Goal: Task Accomplishment & Management: Complete application form

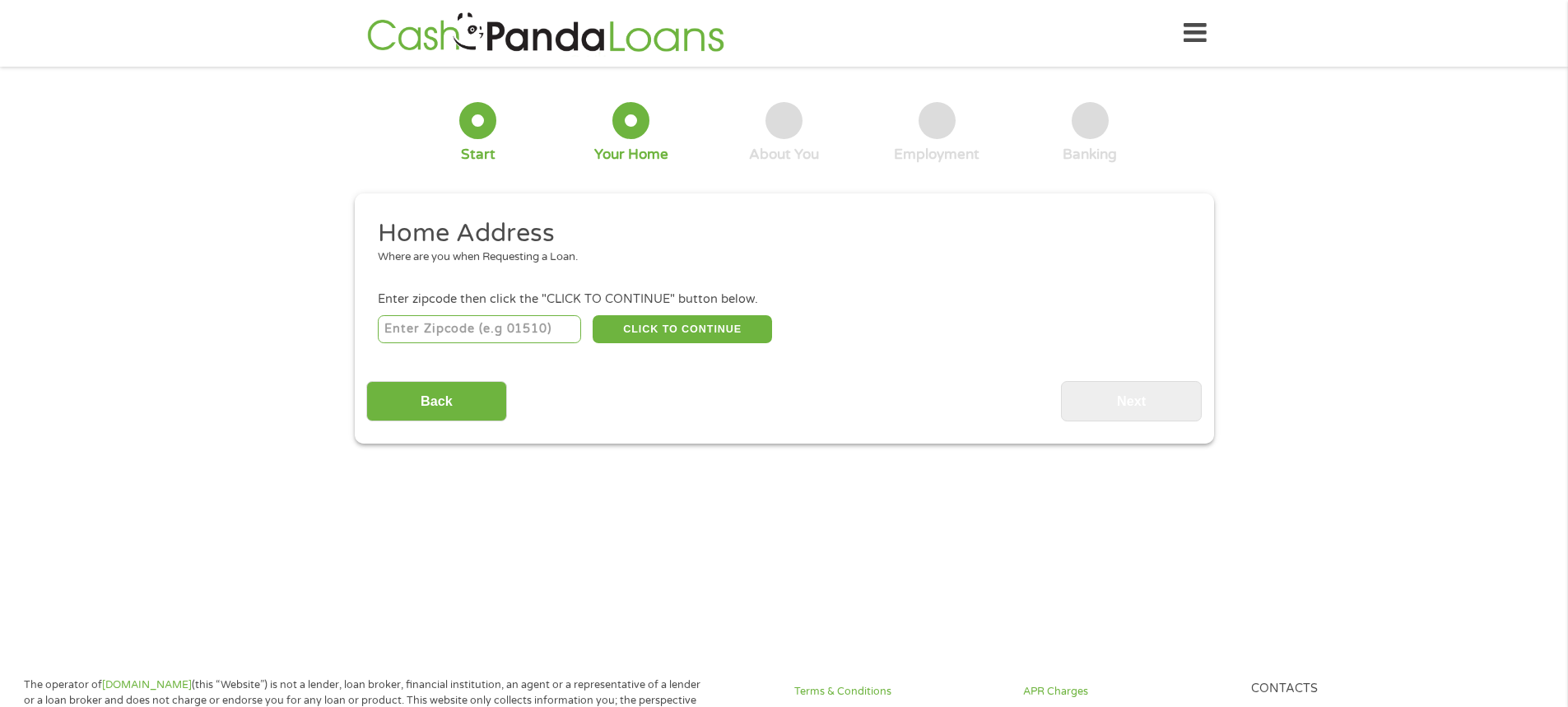
click at [523, 320] on input "number" at bounding box center [480, 329] width 203 height 28
type input "78617"
click at [716, 332] on button "CLICK TO CONTINUE" at bounding box center [682, 329] width 179 height 28
type input "78617"
type input "[PERSON_NAME]"
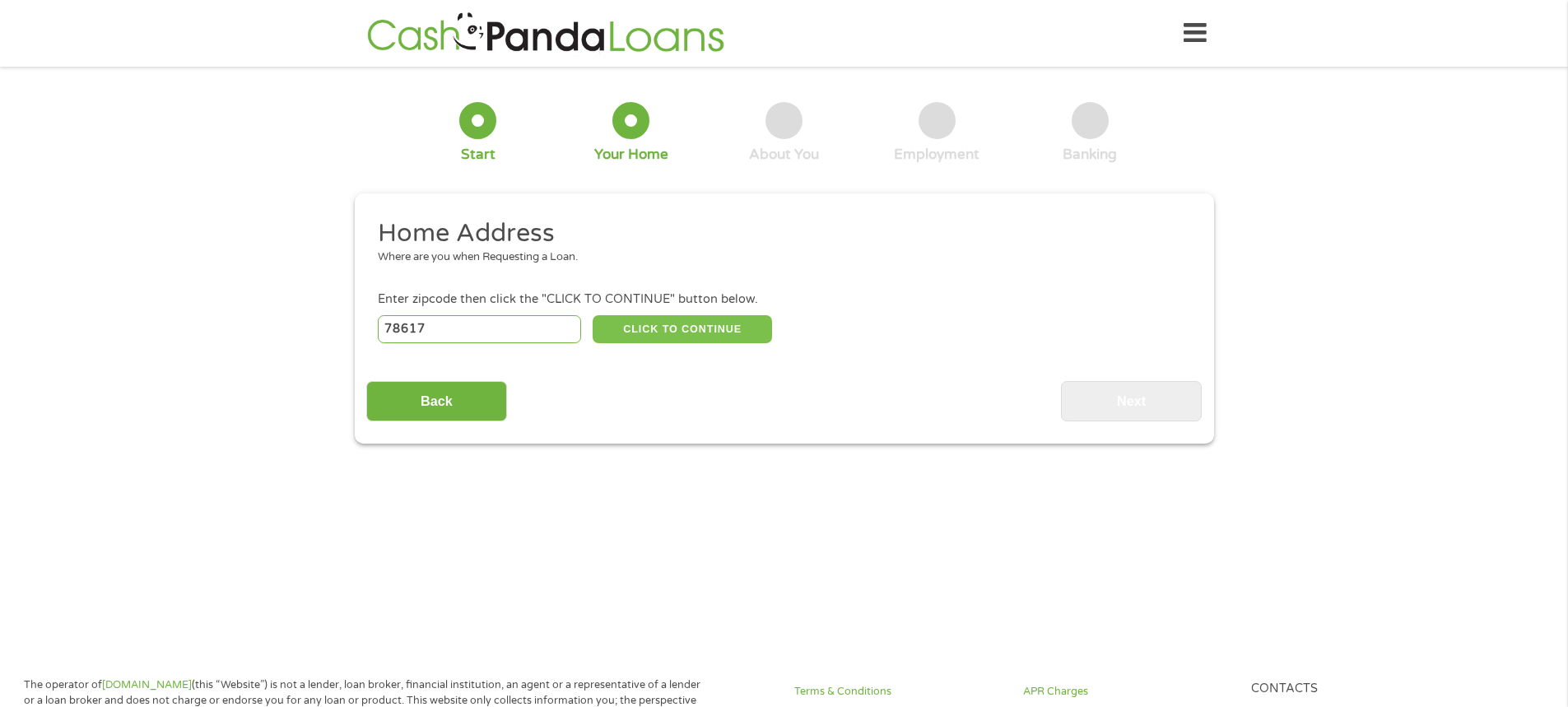
select select "[US_STATE]"
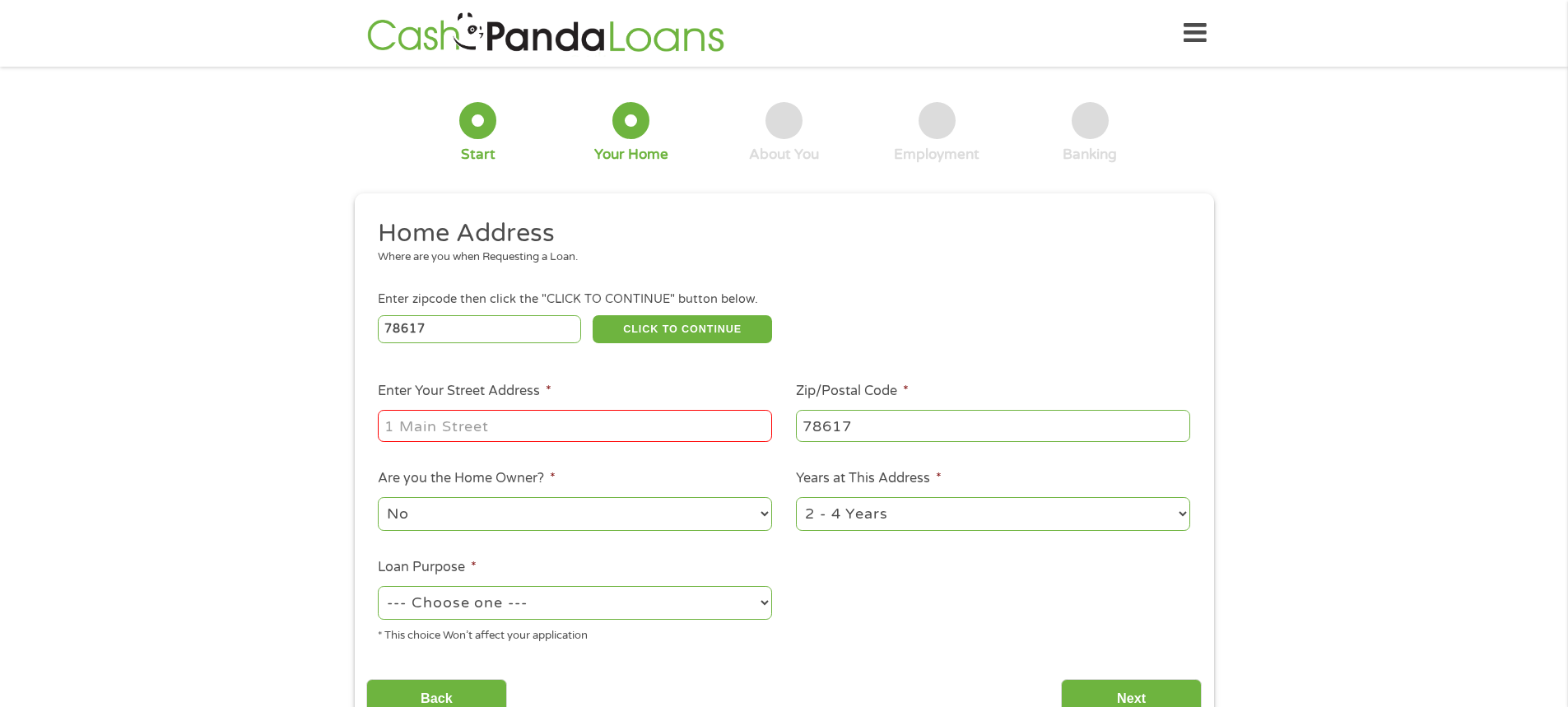
click at [521, 412] on input "Enter Your Street Address *" at bounding box center [575, 426] width 394 height 31
type input "6"
type input "7"
type input "[STREET_ADDRESS][PERSON_NAME]"
click at [875, 520] on select "1 Year or less 1 - 2 Years 2 - 4 Years Over 4 Years" at bounding box center [993, 514] width 394 height 34
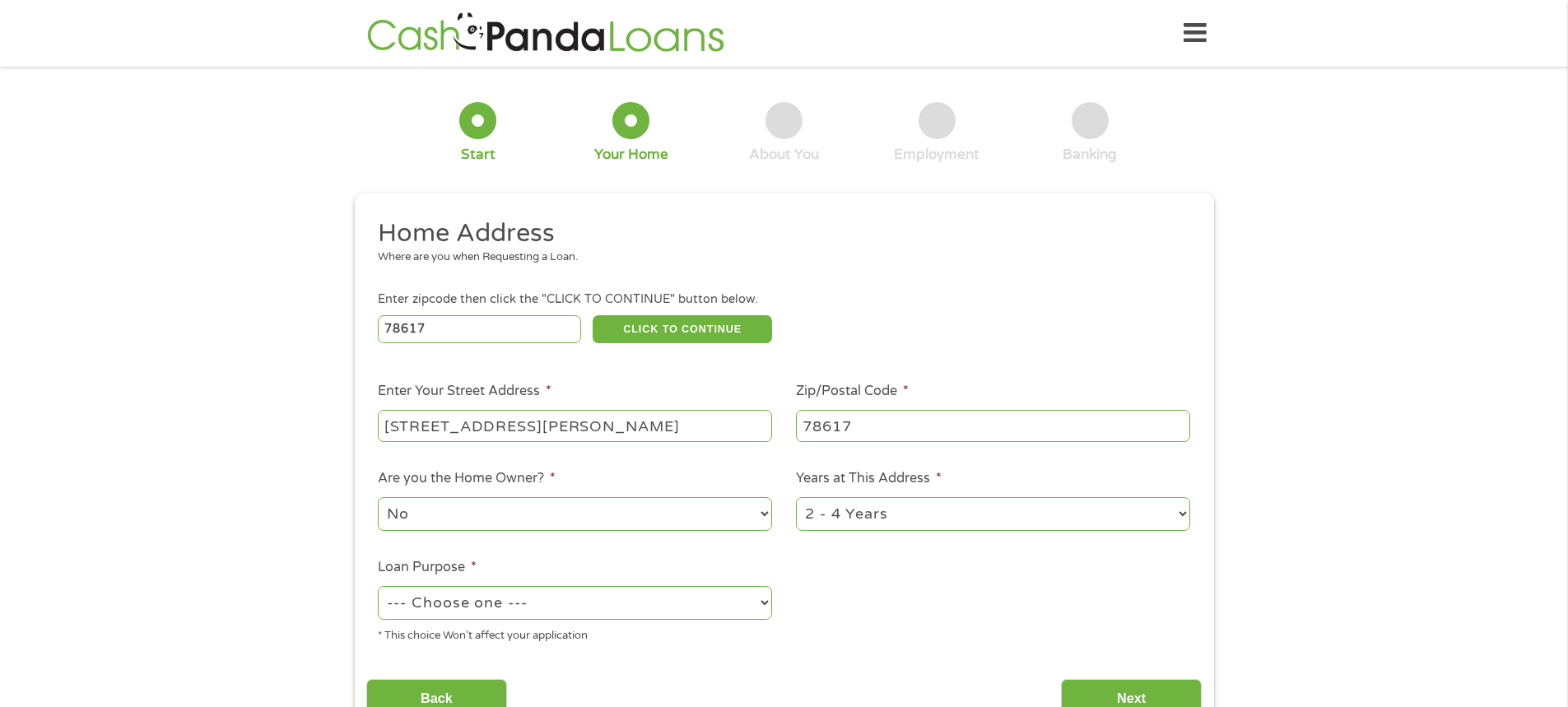
select select "12months"
click at [796, 497] on select "1 Year or less 1 - 2 Years 2 - 4 Years Over 4 Years" at bounding box center [993, 514] width 394 height 34
click at [626, 611] on select "--- Choose one --- Pay Bills Debt Consolidation Home Improvement Major Purchase…" at bounding box center [575, 603] width 394 height 34
select select "paybills"
click at [378, 586] on select "--- Choose one --- Pay Bills Debt Consolidation Home Improvement Major Purchase…" at bounding box center [575, 603] width 394 height 34
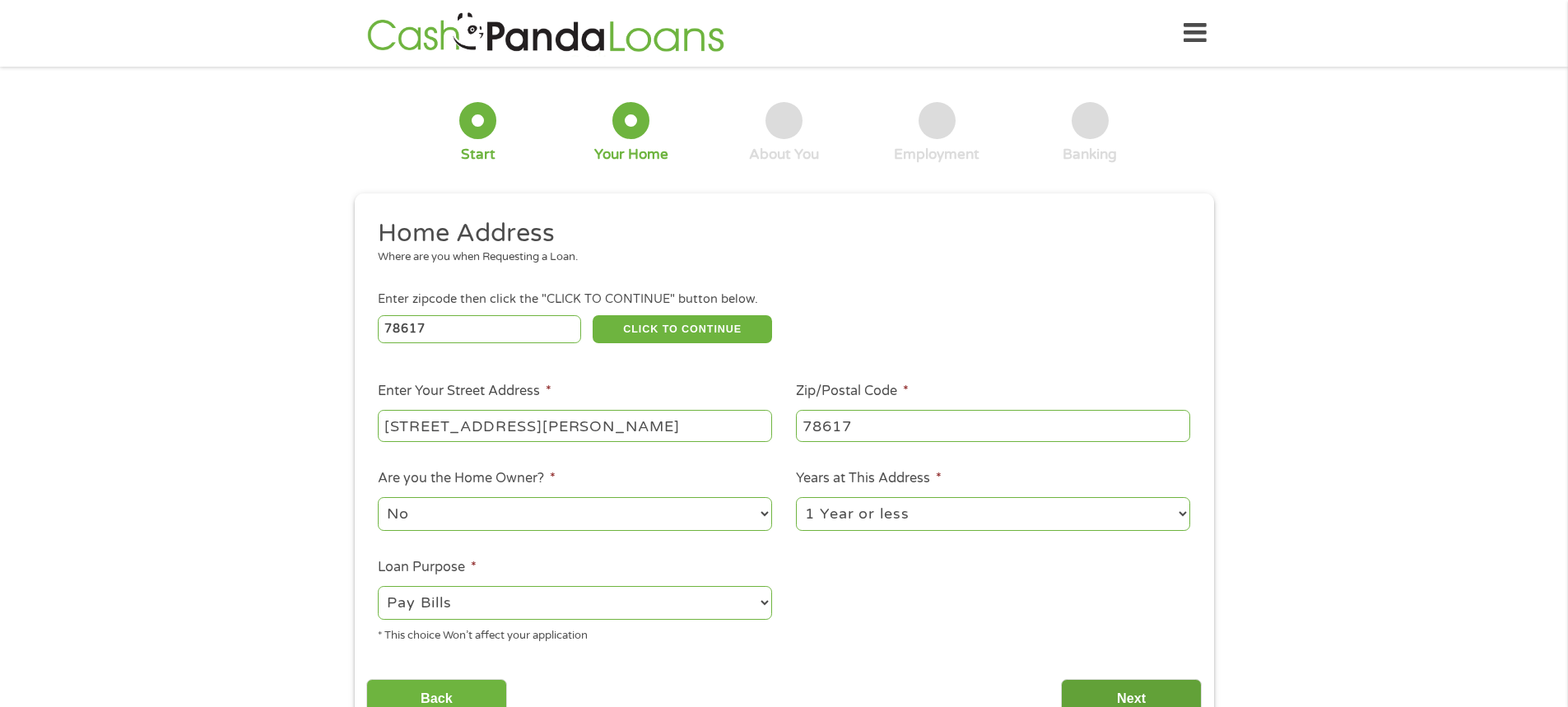
click at [1121, 695] on input "Next" at bounding box center [1131, 699] width 141 height 41
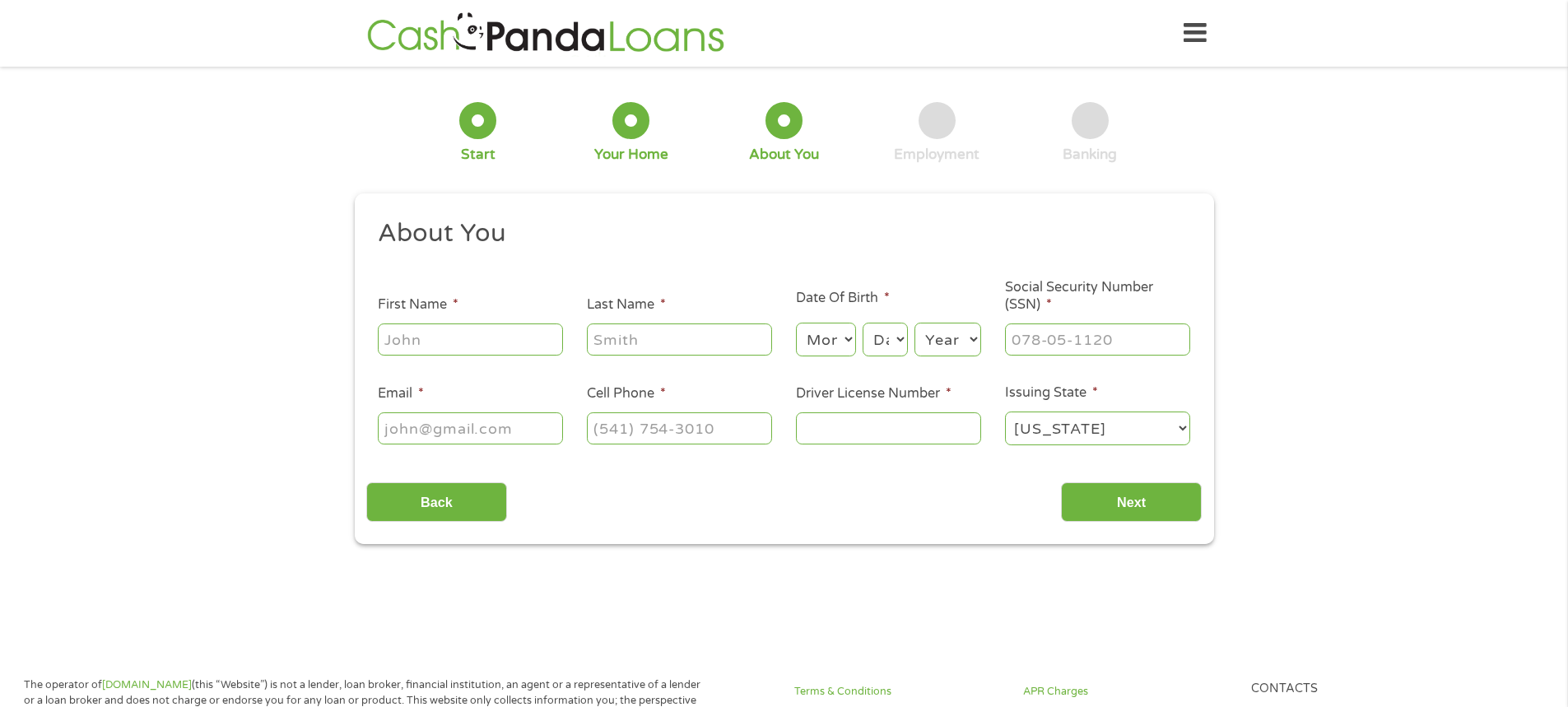
click at [449, 338] on input "First Name *" at bounding box center [471, 339] width 185 height 31
type input "[PERSON_NAME]"
click at [831, 346] on select "Month 1 2 3 4 5 6 7 8 9 10 11 12" at bounding box center [826, 339] width 60 height 34
select select "4"
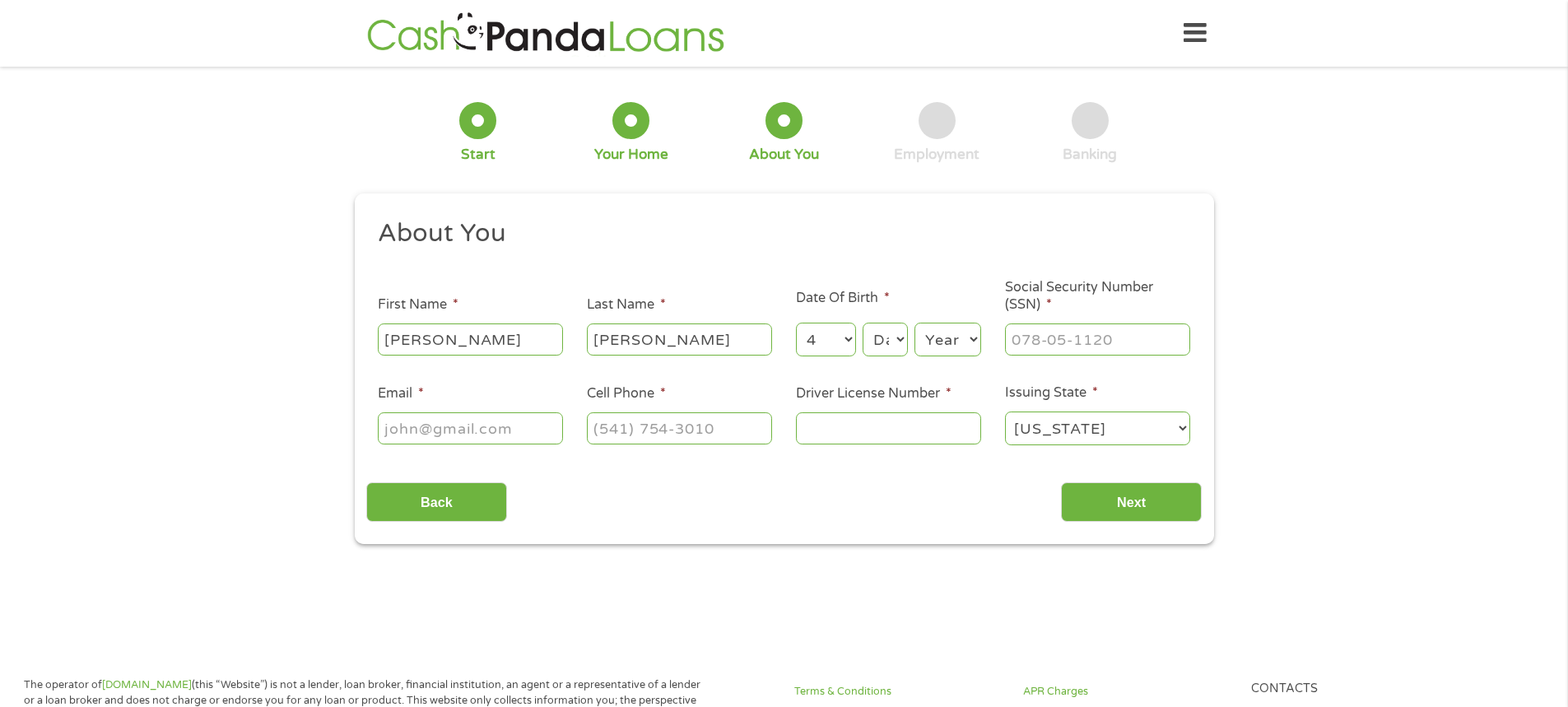
click at [796, 322] on select "Month 1 2 3 4 5 6 7 8 9 10 11 12" at bounding box center [826, 339] width 60 height 34
click at [882, 350] on select "Day 1 2 3 4 5 6 7 8 9 10 11 12 13 14 15 16 17 18 19 20 21 22 23 24 25 26 27 28 …" at bounding box center [885, 339] width 45 height 34
select select "29"
click at [863, 322] on select "Day 1 2 3 4 5 6 7 8 9 10 11 12 13 14 15 16 17 18 19 20 21 22 23 24 25 26 27 28 …" at bounding box center [885, 339] width 45 height 34
click at [935, 337] on select "Year [DATE] 2006 2005 2004 2003 2002 2001 2000 1999 1998 1997 1996 1995 1994 19…" at bounding box center [948, 339] width 67 height 34
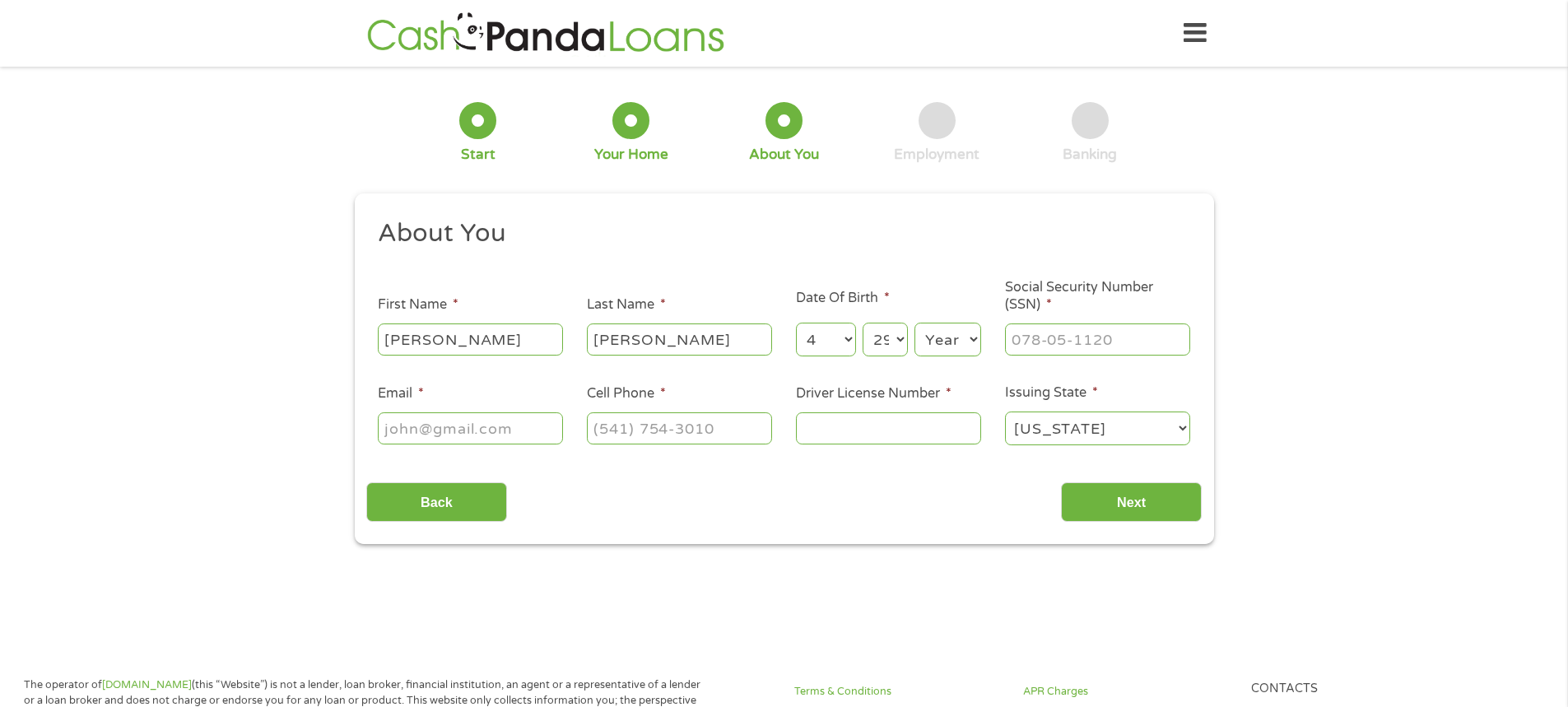
select select "1985"
click at [915, 322] on select "Year [DATE] 2006 2005 2004 2003 2002 2001 2000 1999 1998 1997 1996 1995 1994 19…" at bounding box center [948, 339] width 67 height 34
click at [1087, 345] on input "___-__-____" at bounding box center [1097, 339] width 185 height 31
type input "466-87-8422"
click at [466, 424] on input "Email *" at bounding box center [471, 428] width 185 height 31
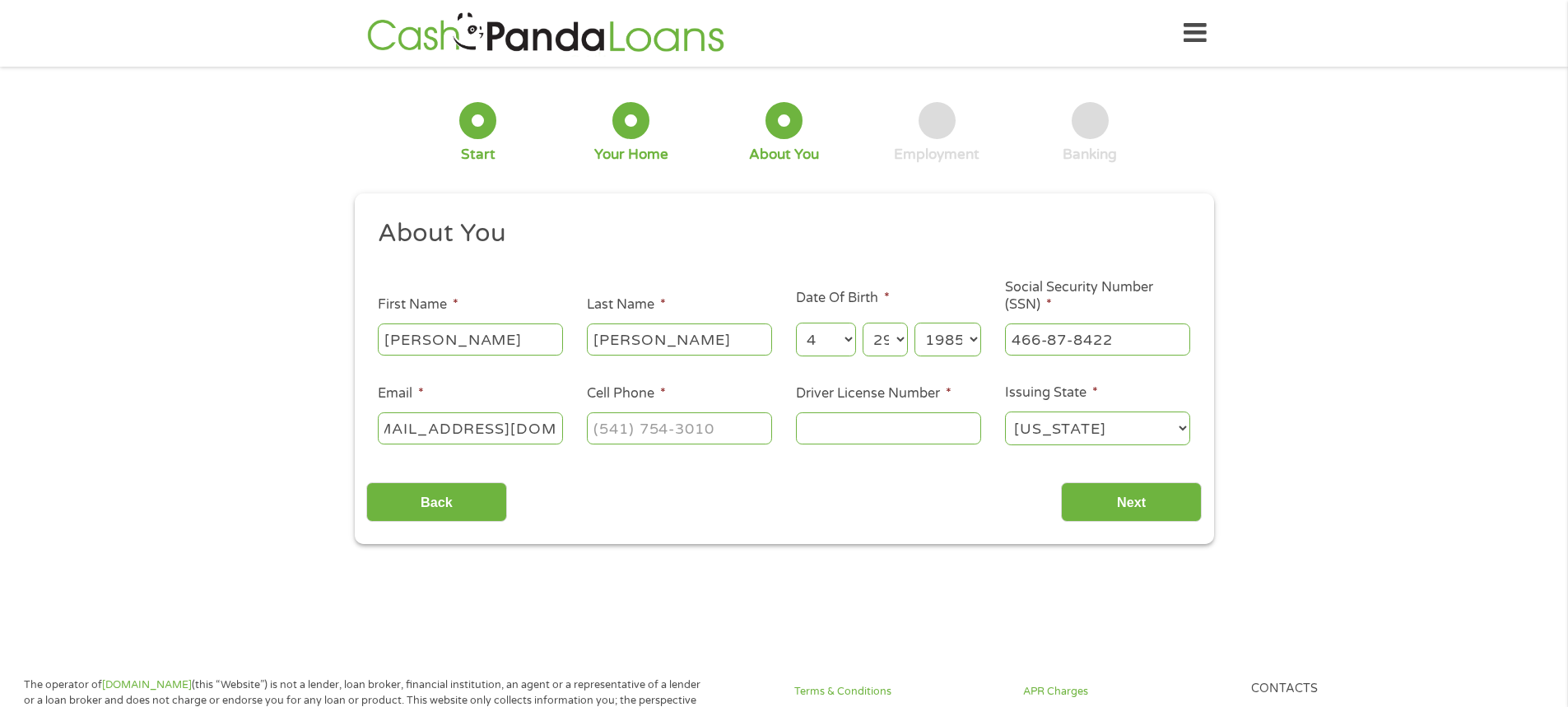
scroll to position [0, 0]
type input "[EMAIL_ADDRESS][DOMAIN_NAME]"
type input "[PHONE_NUMBER]"
click at [834, 432] on input "Driver License Number *" at bounding box center [889, 428] width 185 height 31
type input "25627703"
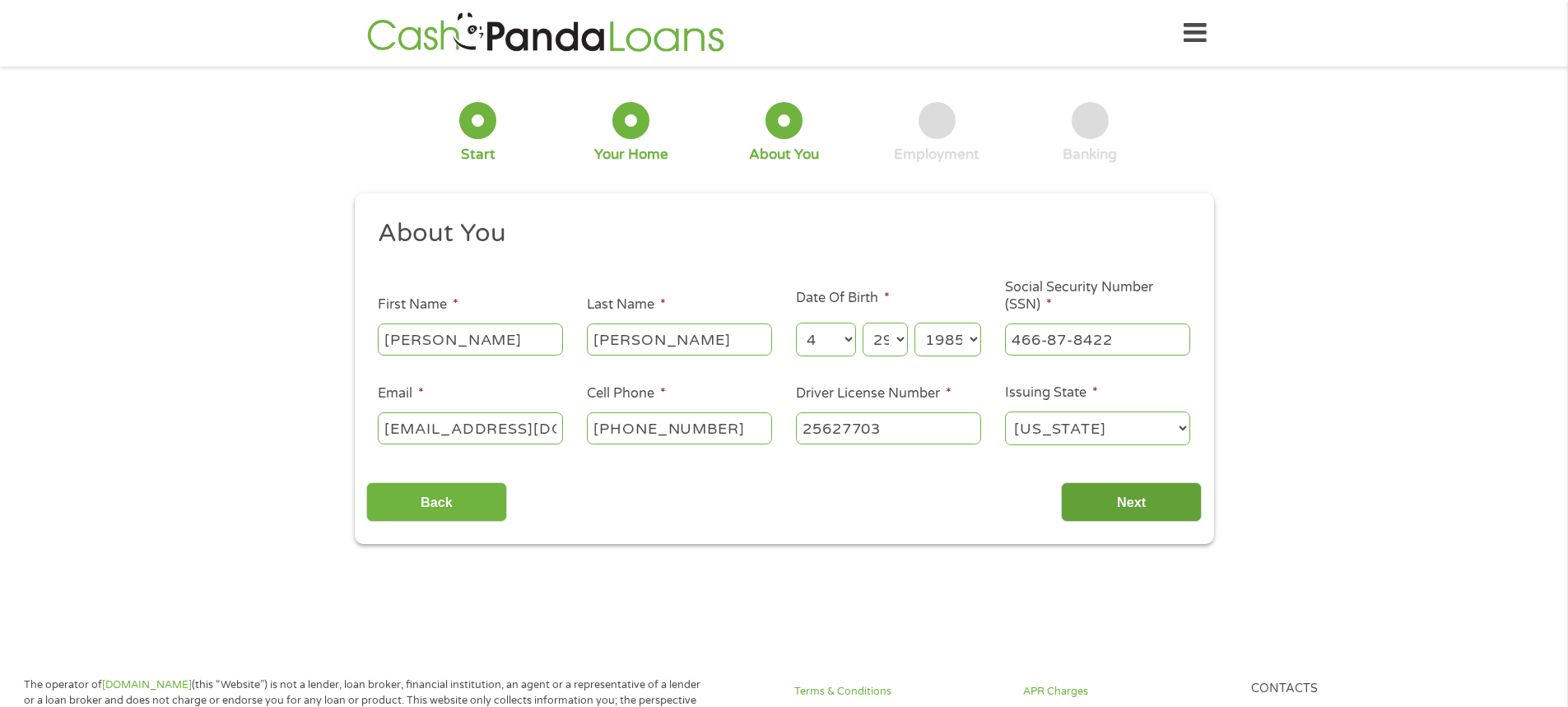
click at [1153, 492] on input "Next" at bounding box center [1131, 502] width 141 height 41
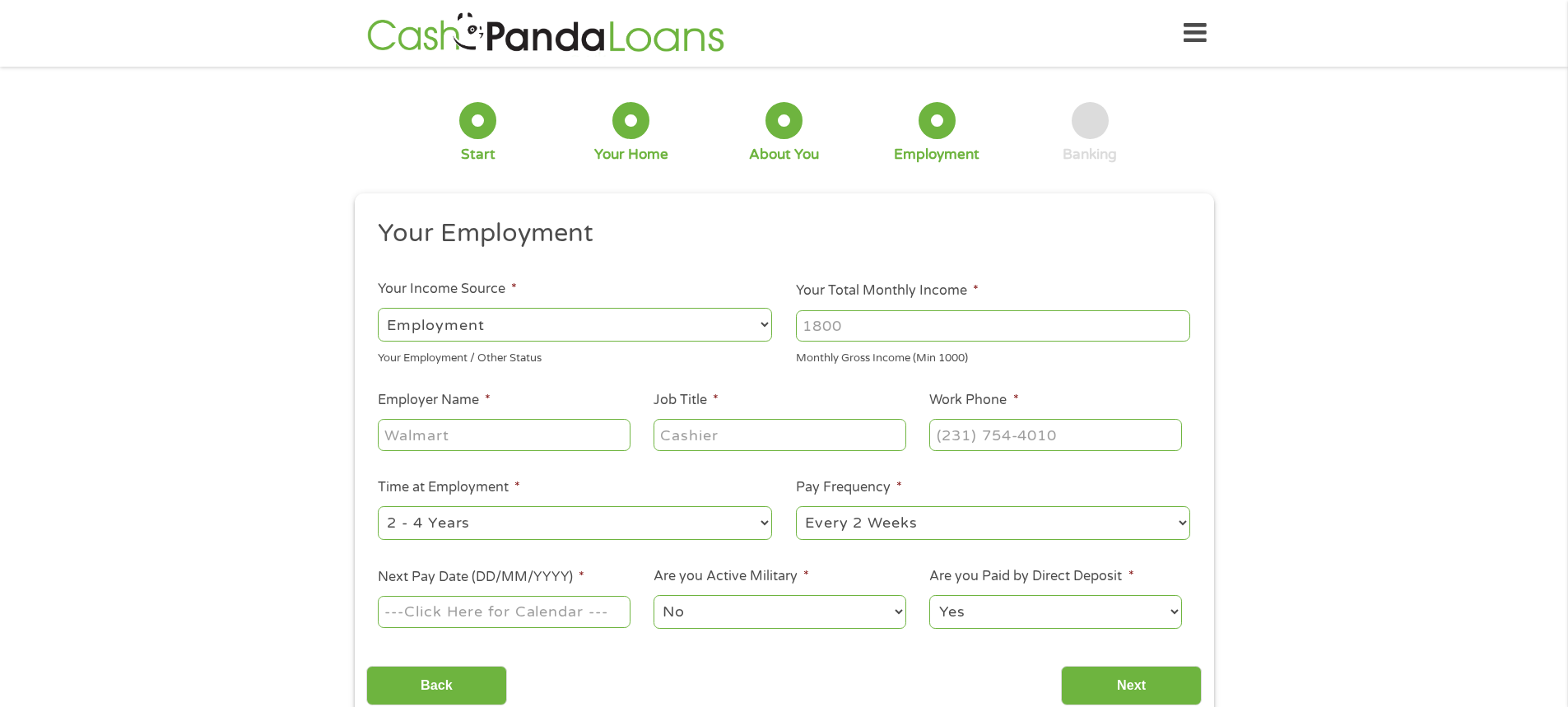
scroll to position [7, 7]
click at [945, 325] on input "Your Total Monthly Income *" at bounding box center [993, 326] width 394 height 31
type input "2300"
click at [441, 443] on input "Employer Name *" at bounding box center [504, 435] width 252 height 31
type input "[PERSON_NAME]"
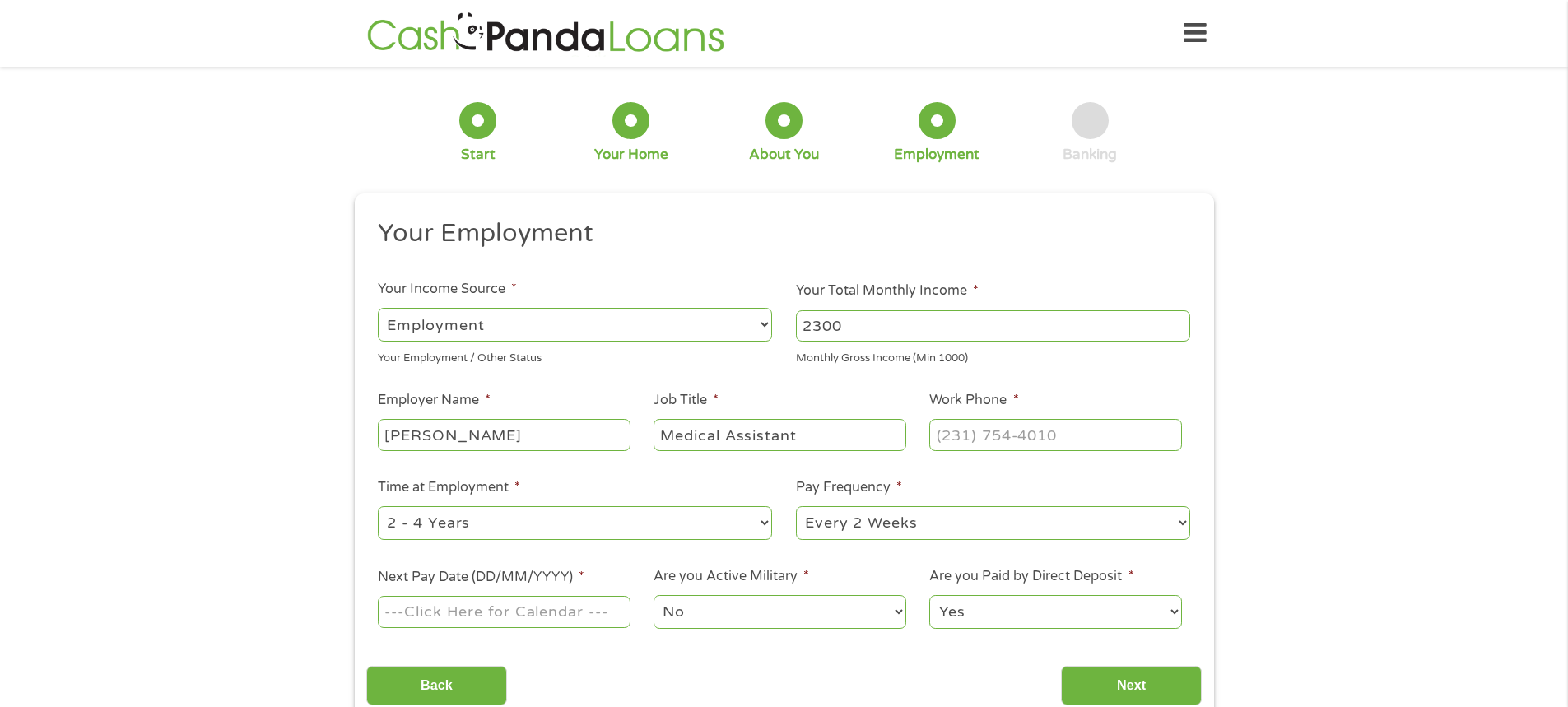
type input "Medical Assistant"
type input "[PHONE_NUMBER]"
click at [646, 525] on select "--- Choose one --- 1 Year or less 1 - 2 Years 2 - 4 Years Over 4 Years" at bounding box center [575, 523] width 394 height 34
select select "60months"
click at [378, 506] on select "--- Choose one --- 1 Year or less 1 - 2 Years 2 - 4 Years Over 4 Years" at bounding box center [575, 523] width 394 height 34
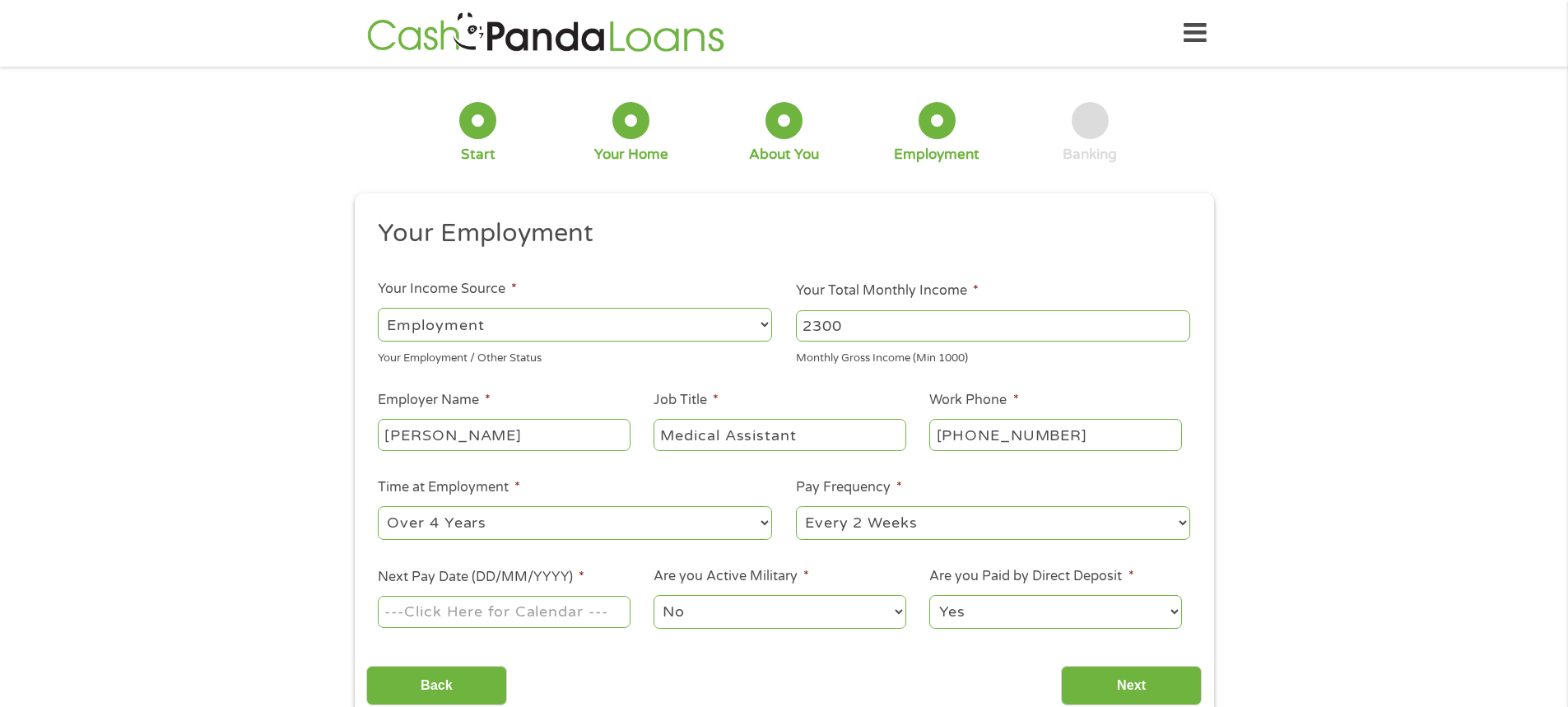
click at [824, 535] on select "--- Choose one --- Every 2 Weeks Every Week Monthly Semi-Monthly" at bounding box center [993, 523] width 394 height 34
click at [824, 534] on select "--- Choose one --- Every 2 Weeks Every Week Monthly Semi-Monthly" at bounding box center [993, 523] width 394 height 34
click at [530, 614] on input "Next Pay Date (DD/MM/YYYY) *" at bounding box center [504, 612] width 252 height 31
type input "[DATE]"
click at [790, 623] on select "No Yes" at bounding box center [779, 612] width 252 height 34
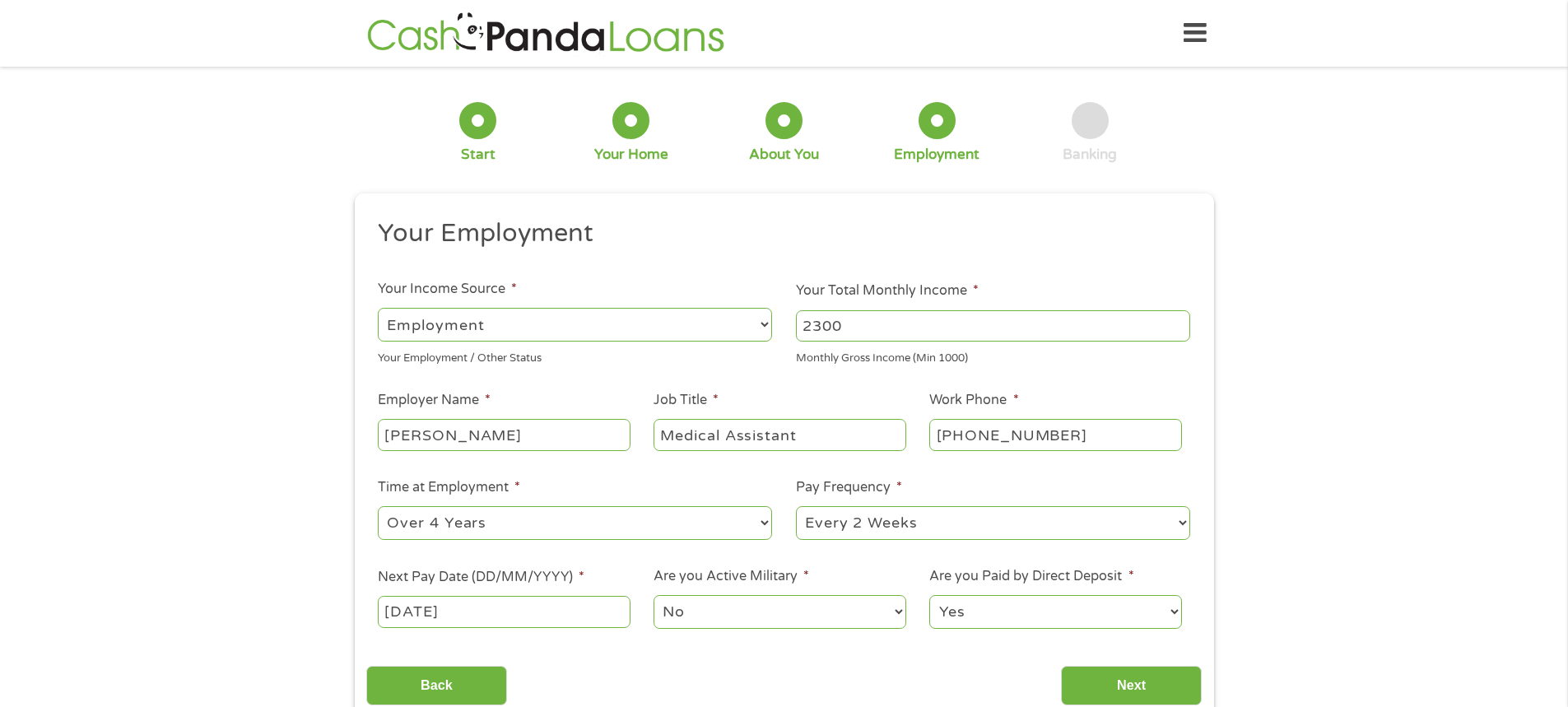
click at [779, 625] on select "No Yes" at bounding box center [779, 612] width 252 height 34
click at [1166, 696] on input "Next" at bounding box center [1131, 686] width 141 height 41
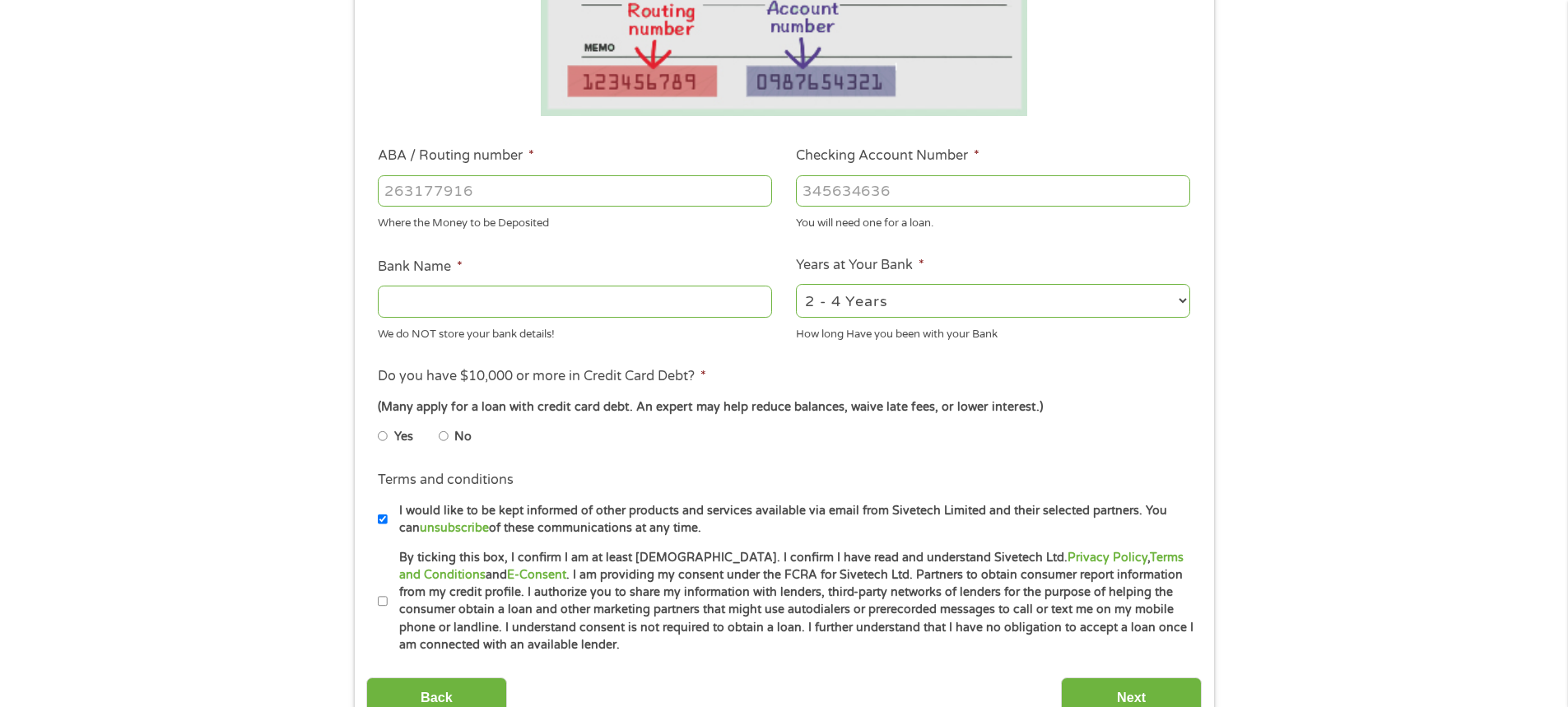
scroll to position [412, 0]
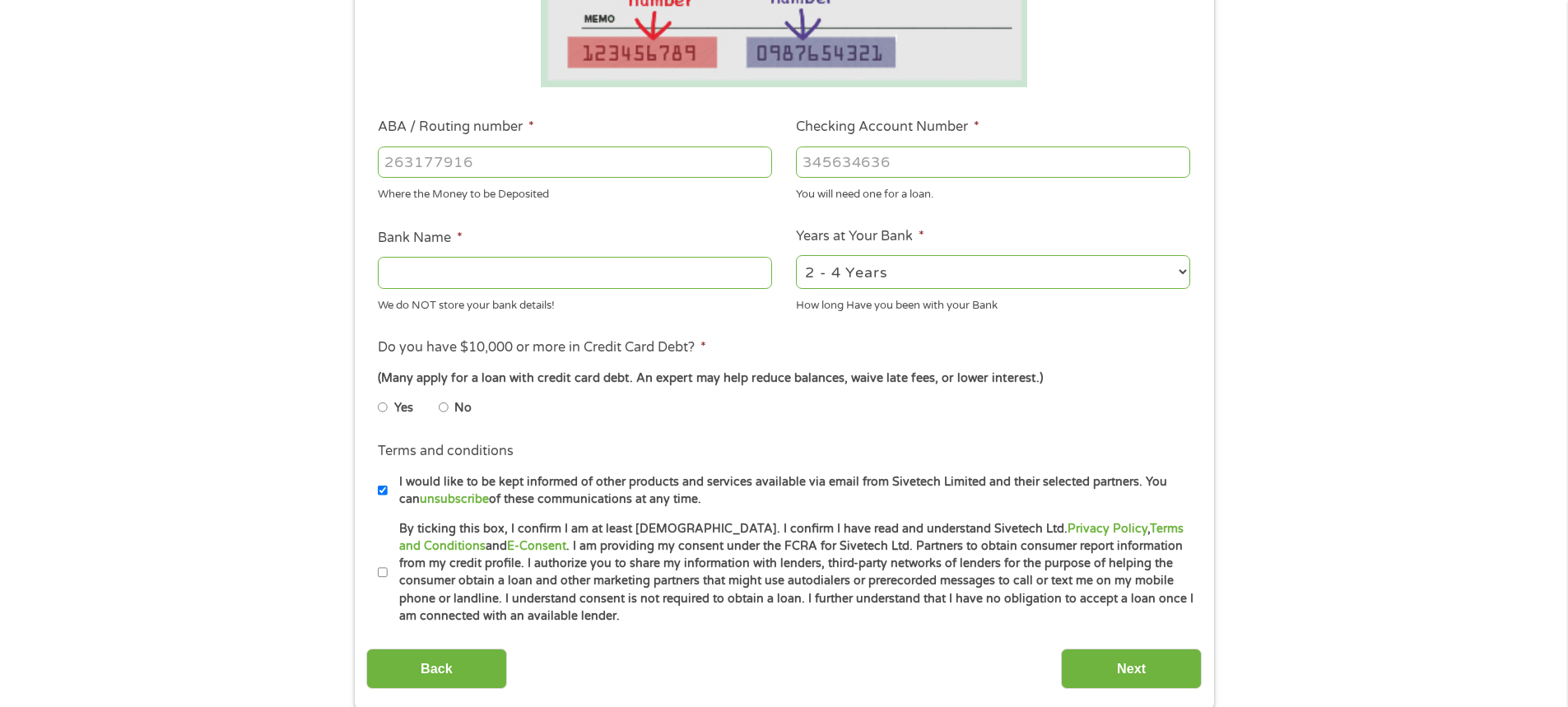
click at [502, 163] on input "ABA / Routing number *" at bounding box center [575, 162] width 394 height 31
type input "041215663"
type input "[PERSON_NAME] BANK"
type input "041215663"
click at [851, 169] on input "Checking Account Number *" at bounding box center [993, 162] width 394 height 31
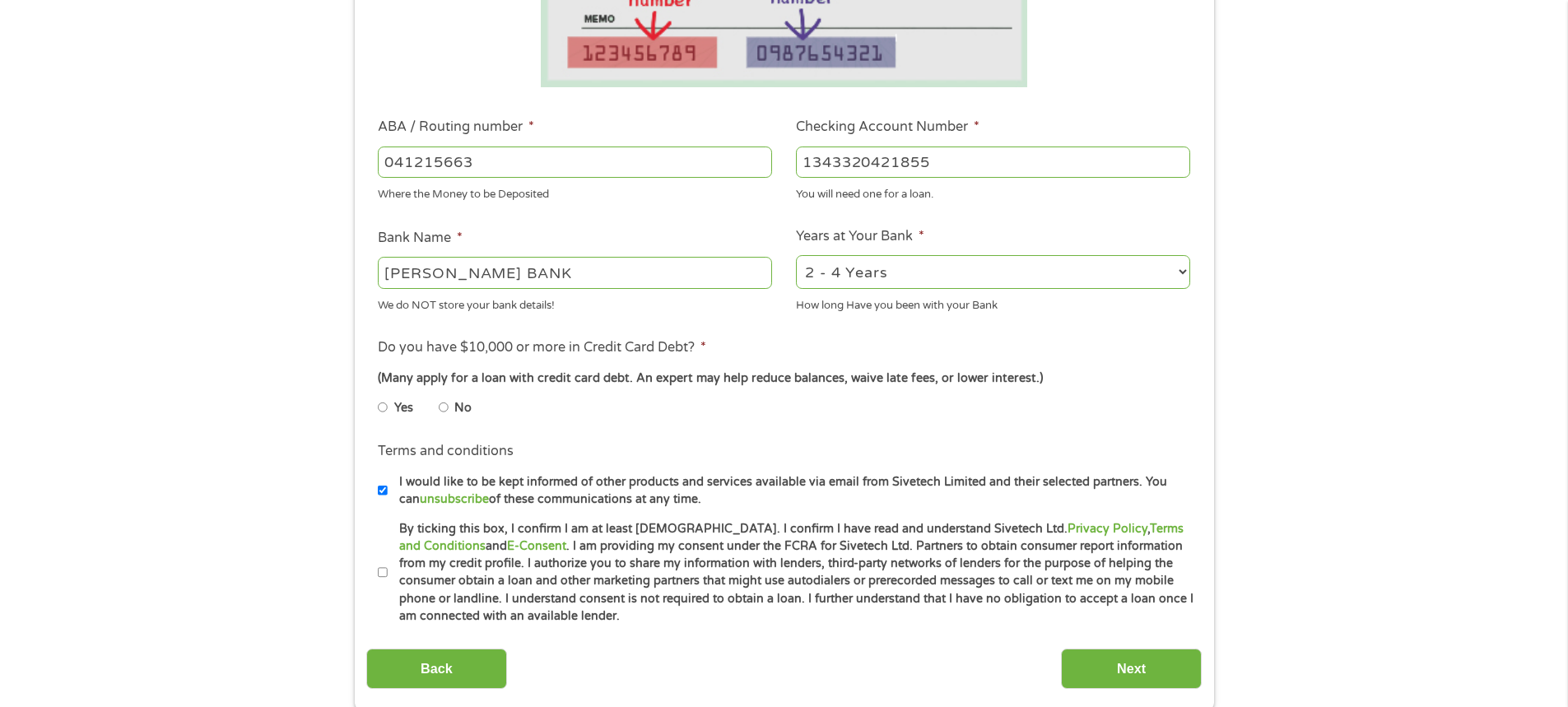
type input "1343320421855"
click at [445, 407] on input "No" at bounding box center [444, 408] width 10 height 26
radio input "true"
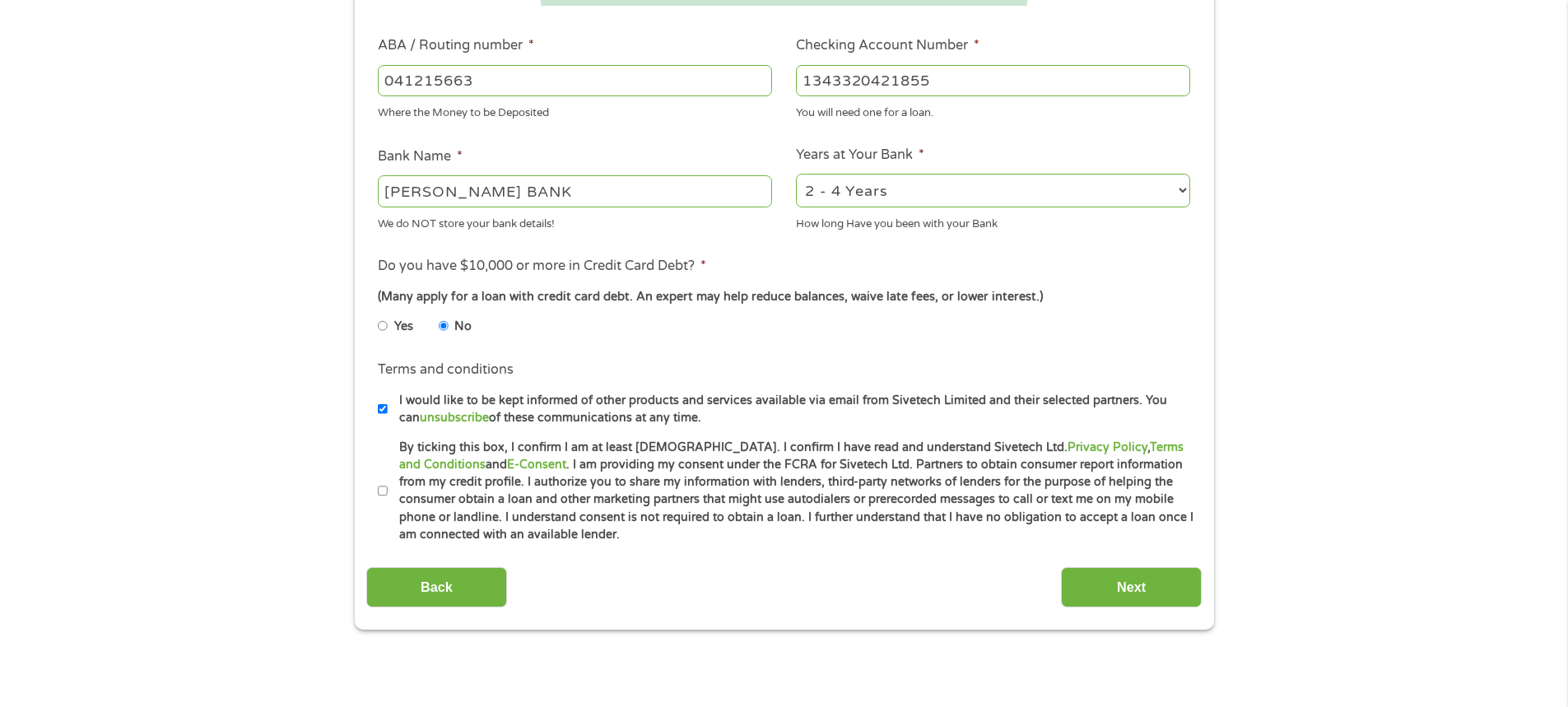
scroll to position [494, 0]
click at [385, 490] on input "By ticking this box, I confirm I am at least [DEMOGRAPHIC_DATA]. I confirm I ha…" at bounding box center [383, 490] width 10 height 26
checkbox input "true"
click at [1117, 587] on input "Next" at bounding box center [1131, 586] width 141 height 41
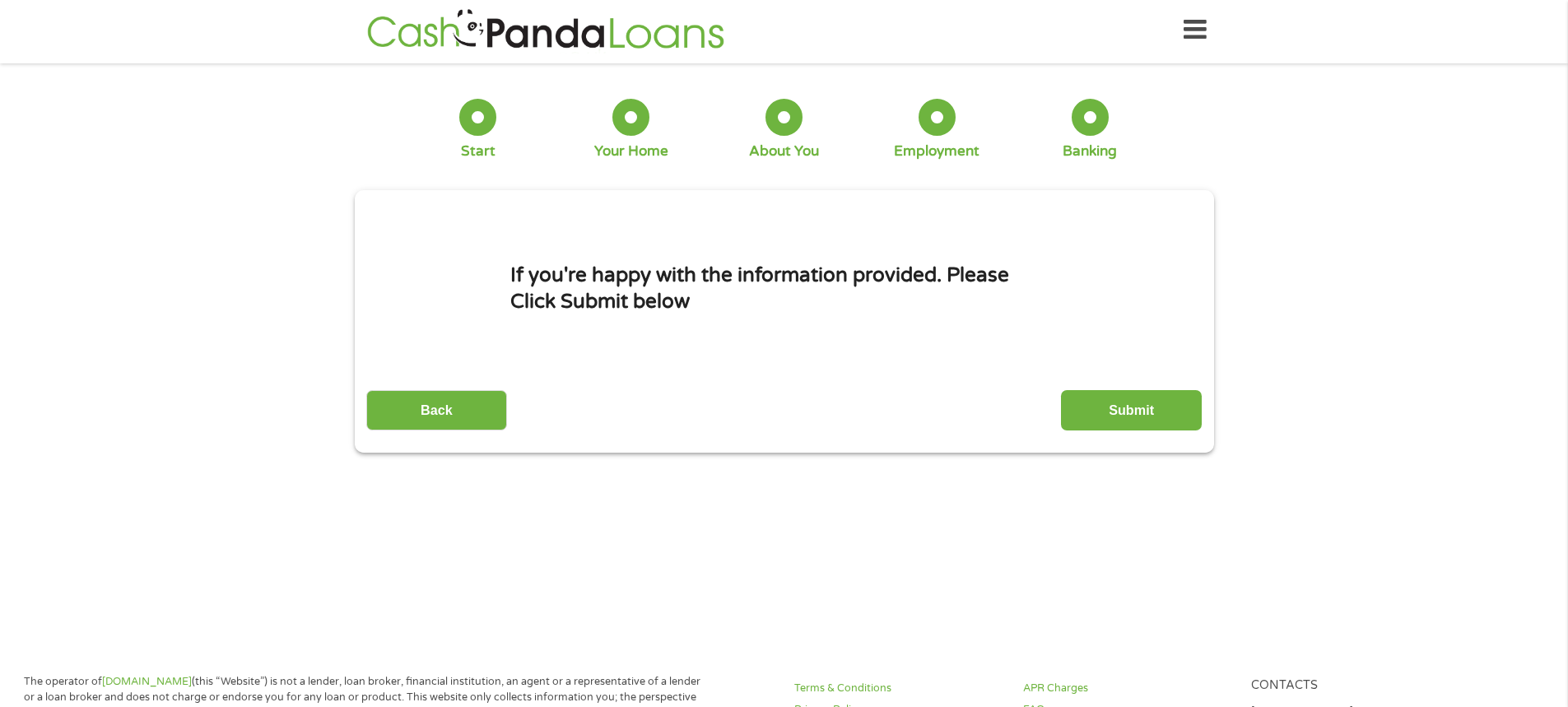
scroll to position [0, 0]
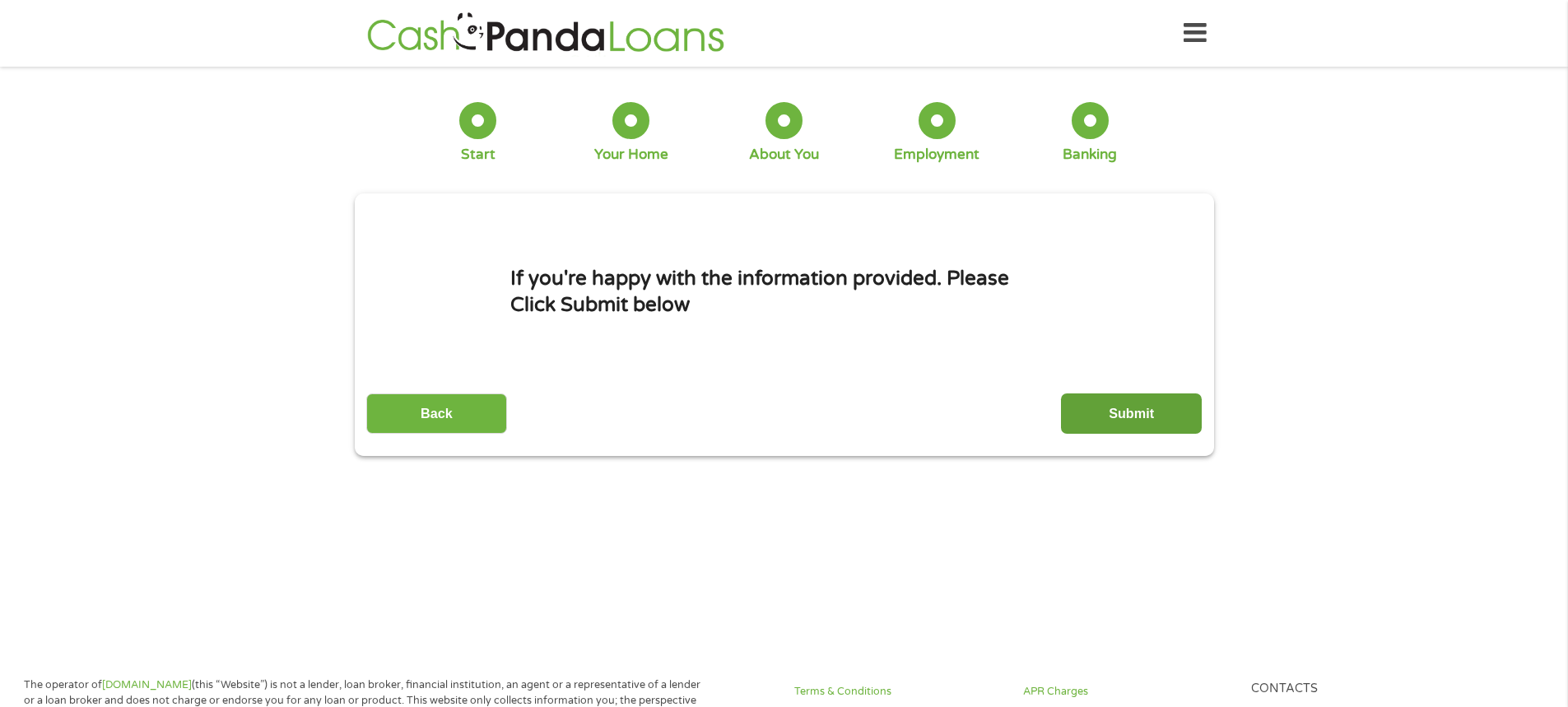
click at [1107, 415] on input "Submit" at bounding box center [1131, 413] width 141 height 41
